Goal: Information Seeking & Learning: Compare options

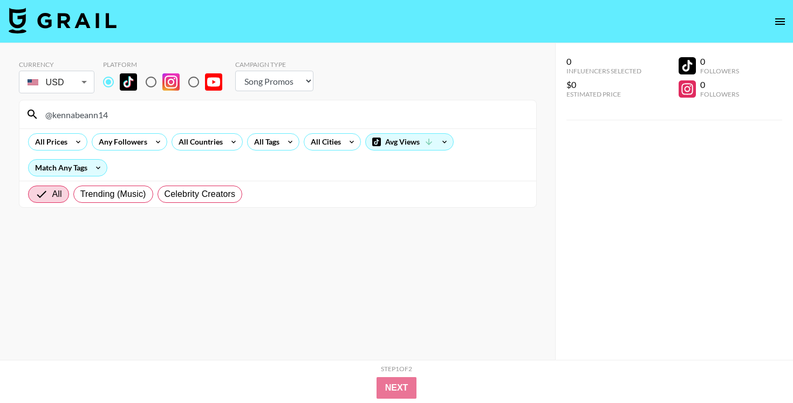
select select "Song"
drag, startPoint x: 235, startPoint y: 63, endPoint x: 292, endPoint y: 64, distance: 56.6
click at [292, 64] on div "Campaign Type" at bounding box center [274, 64] width 78 height 8
click at [259, 65] on div "Campaign Type" at bounding box center [274, 64] width 78 height 8
click at [242, 112] on input "@kennabeann14" at bounding box center [284, 114] width 491 height 17
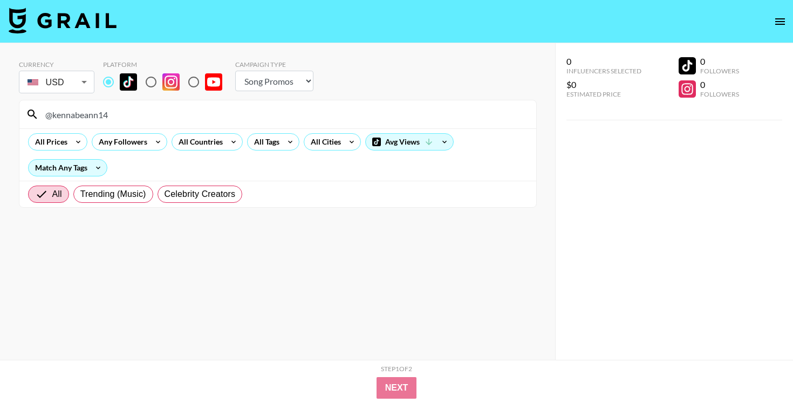
paste input "seraahr"
click at [242, 112] on input "@kennabeann14seraahr" at bounding box center [284, 114] width 491 height 17
paste input
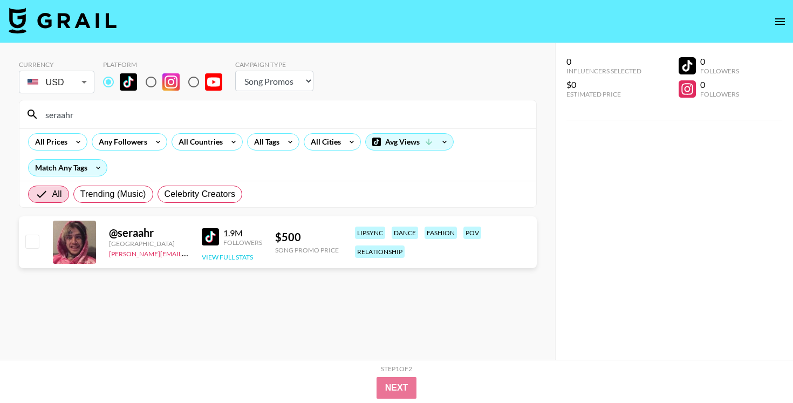
click at [238, 256] on button "View Full Stats" at bounding box center [227, 257] width 51 height 8
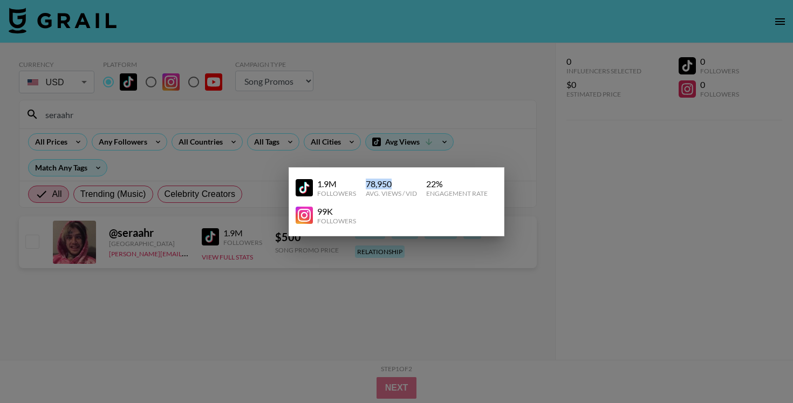
drag, startPoint x: 366, startPoint y: 181, endPoint x: 416, endPoint y: 181, distance: 50.7
click at [416, 181] on div "78,950" at bounding box center [391, 184] width 51 height 11
copy div "78,950"
drag, startPoint x: 430, startPoint y: 188, endPoint x: 450, endPoint y: 187, distance: 20.5
click at [450, 187] on div "22 %" at bounding box center [456, 184] width 61 height 11
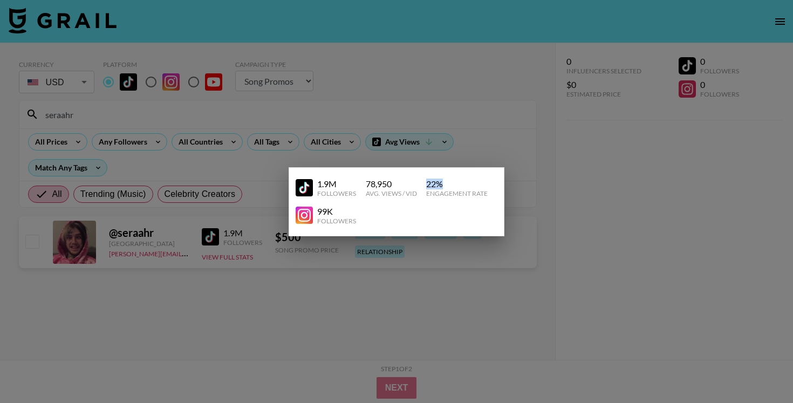
drag, startPoint x: 424, startPoint y: 182, endPoint x: 464, endPoint y: 179, distance: 39.5
click at [463, 179] on div "1.9M Followers 78,950 Avg. Views / Vid 22 % Engagement Rate" at bounding box center [397, 188] width 202 height 28
copy div "22 %"
click at [433, 185] on div "22 %" at bounding box center [456, 184] width 61 height 11
click at [402, 133] on div at bounding box center [396, 201] width 793 height 403
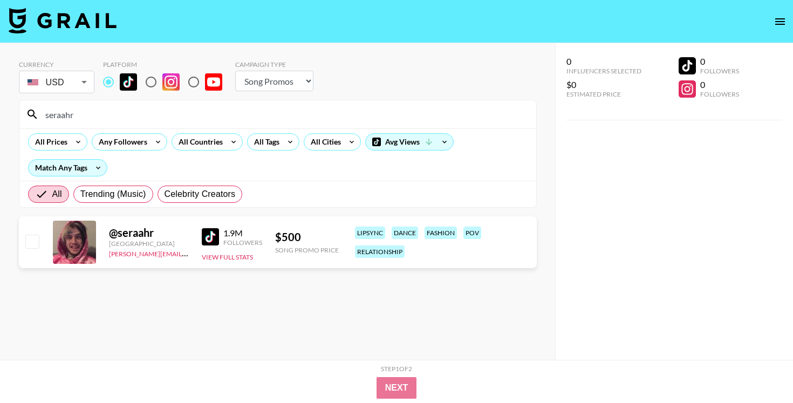
click at [399, 113] on input "seraahr" at bounding box center [284, 114] width 491 height 17
paste input "@ryan_frye"
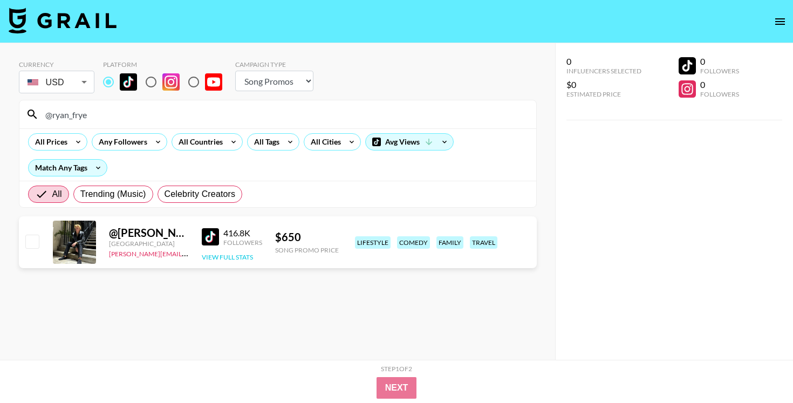
click at [231, 258] on button "View Full Stats" at bounding box center [227, 257] width 51 height 8
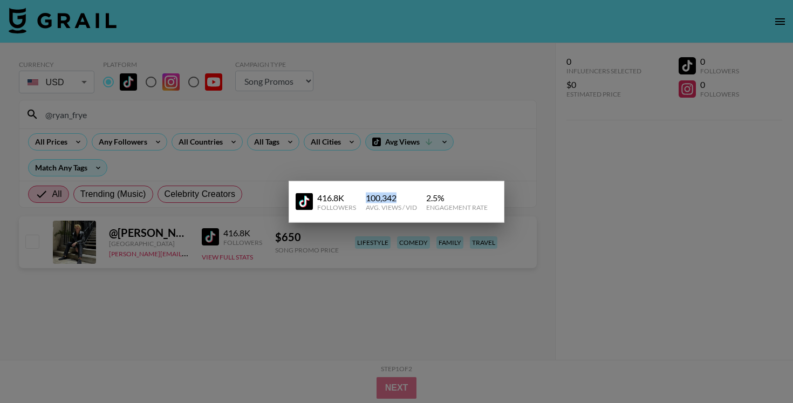
drag, startPoint x: 365, startPoint y: 197, endPoint x: 422, endPoint y: 197, distance: 56.6
click at [422, 197] on div "416.8K Followers 100,342 Avg. Views / Vid 2.5 % Engagement Rate" at bounding box center [397, 202] width 202 height 28
click at [410, 193] on div "100,342" at bounding box center [391, 197] width 51 height 11
drag, startPoint x: 372, startPoint y: 196, endPoint x: 403, endPoint y: 196, distance: 31.3
click at [402, 196] on div "100,342" at bounding box center [391, 197] width 51 height 11
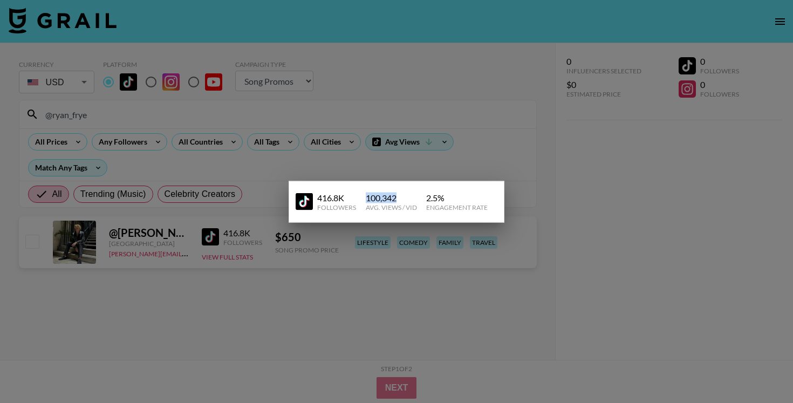
copy div "100,342"
click at [253, 125] on div at bounding box center [396, 201] width 793 height 403
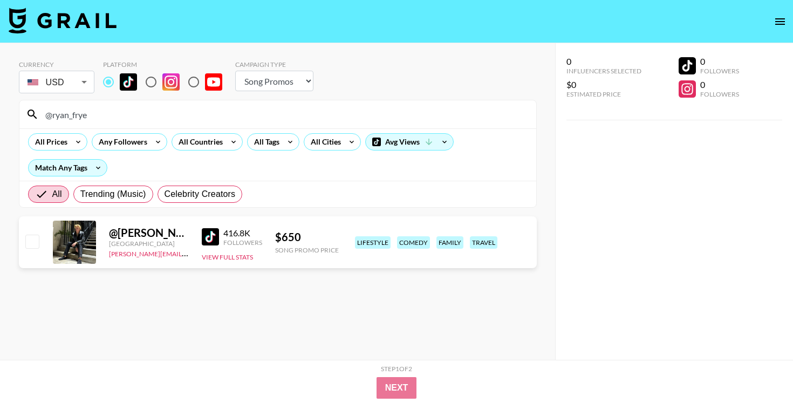
click at [253, 115] on input "@ryan_frye" at bounding box center [284, 114] width 491 height 17
paste input "notnolanisoverweight"
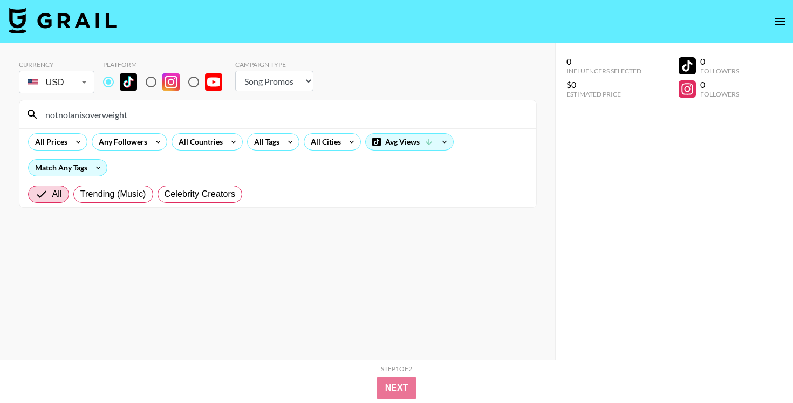
type input "notnolanisoverweight"
